Goal: Task Accomplishment & Management: Manage account settings

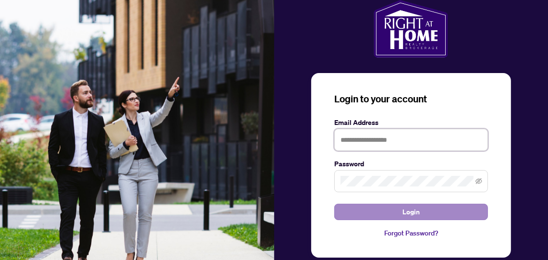
type input "**********"
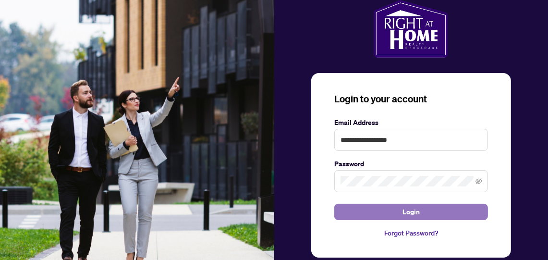
click at [417, 210] on span "Login" at bounding box center [410, 211] width 17 height 15
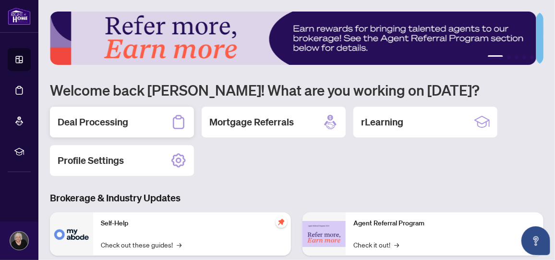
click at [102, 122] on h2 "Deal Processing" at bounding box center [93, 121] width 71 height 13
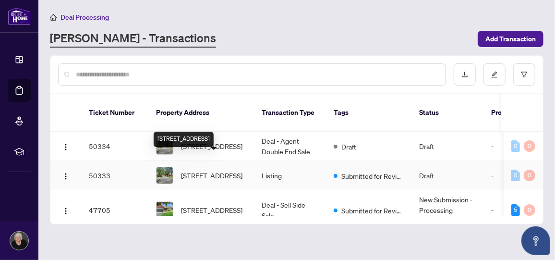
click at [199, 170] on span "[STREET_ADDRESS]" at bounding box center [211, 175] width 61 height 11
